Goal: Answer question/provide support: Share knowledge or assist other users

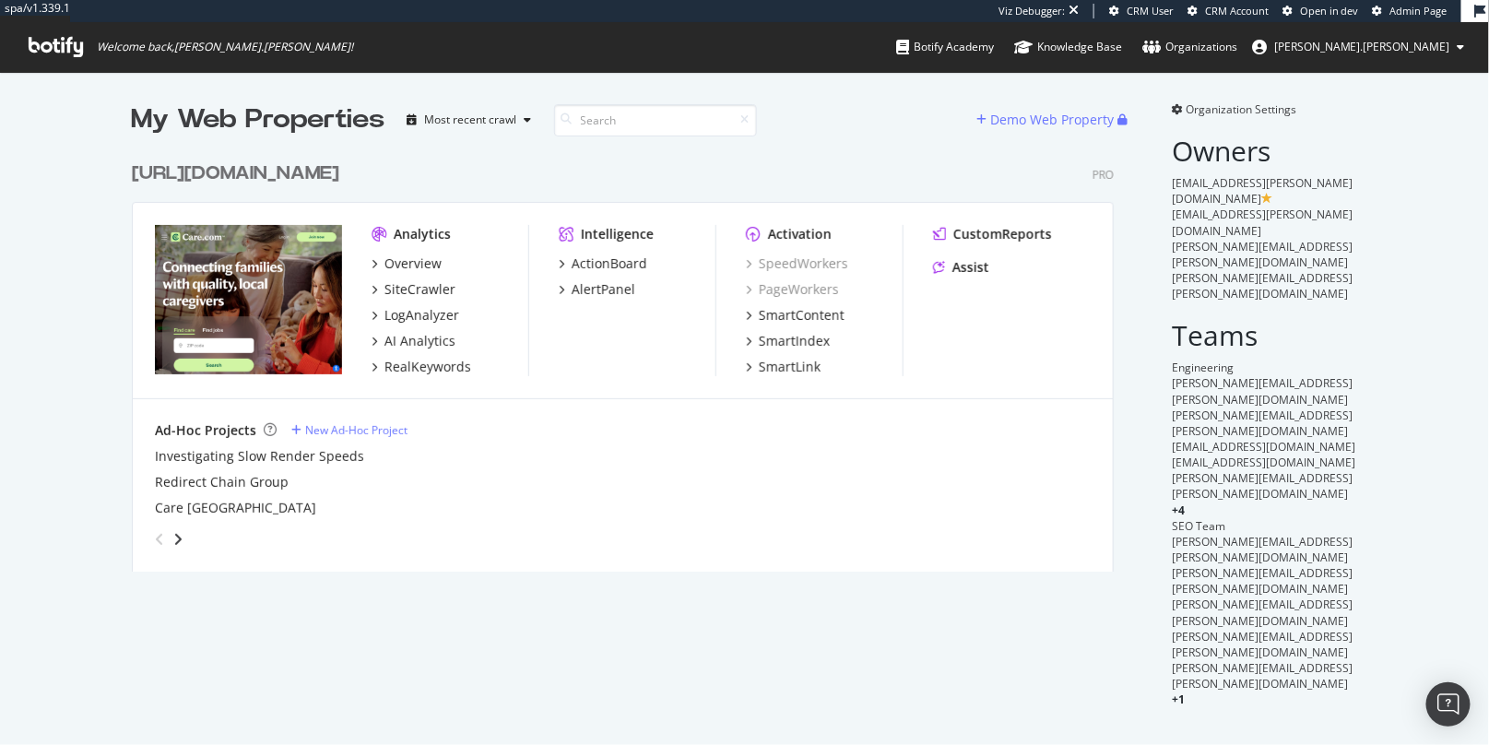
scroll to position [433, 997]
click at [969, 269] on div "Assist" at bounding box center [971, 267] width 37 height 18
